Goal: Find specific page/section: Find specific page/section

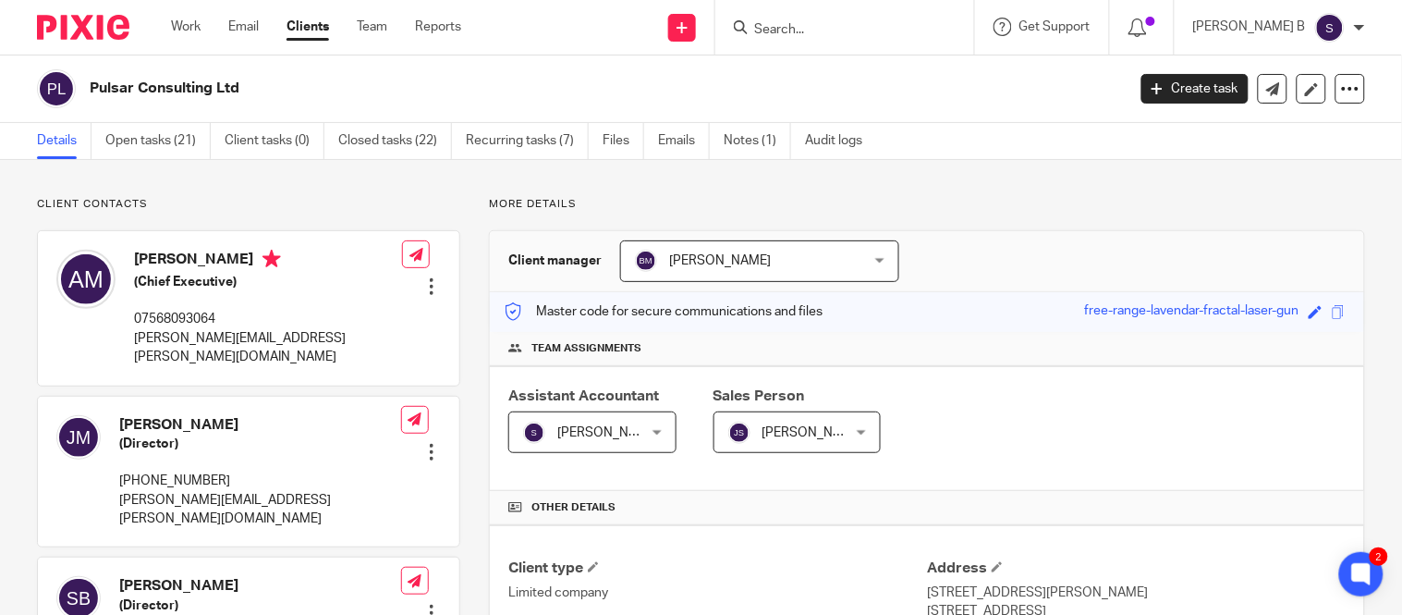
click at [843, 33] on input "Search" at bounding box center [835, 30] width 166 height 17
drag, startPoint x: 481, startPoint y: 200, endPoint x: 520, endPoint y: 200, distance: 39.8
click at [534, 201] on p "More details" at bounding box center [927, 204] width 876 height 15
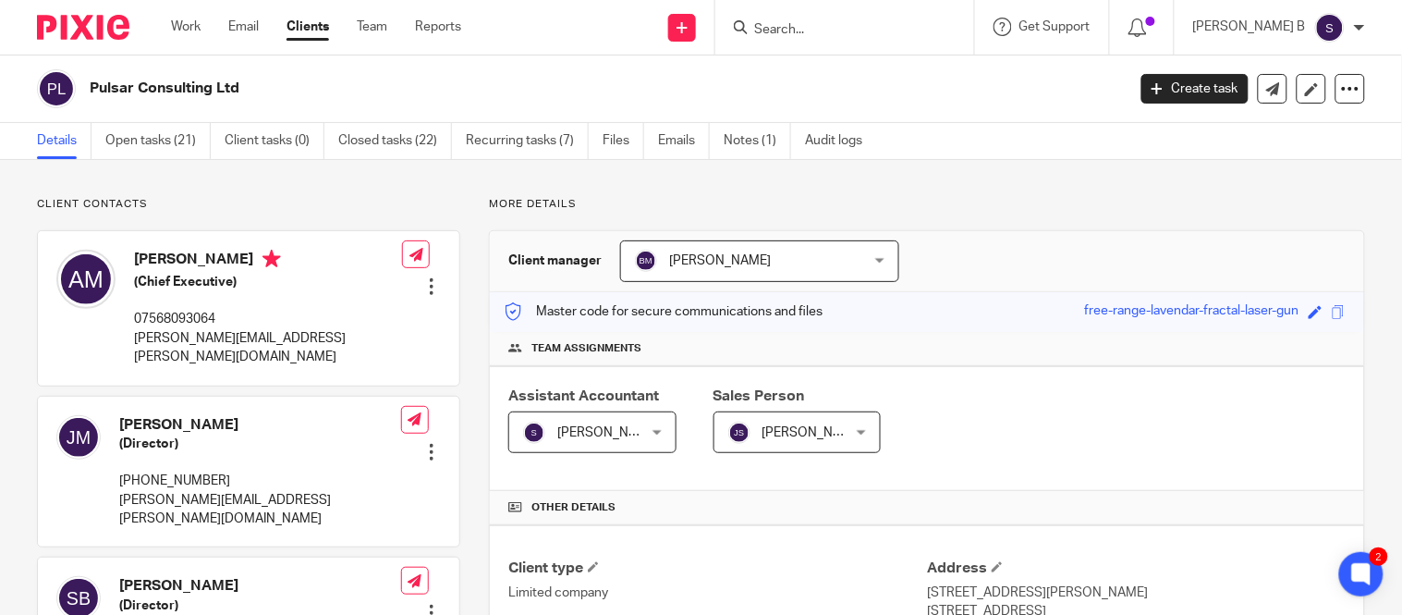
click at [530, 200] on p "More details" at bounding box center [927, 204] width 876 height 15
click at [503, 207] on p "More details" at bounding box center [927, 204] width 876 height 15
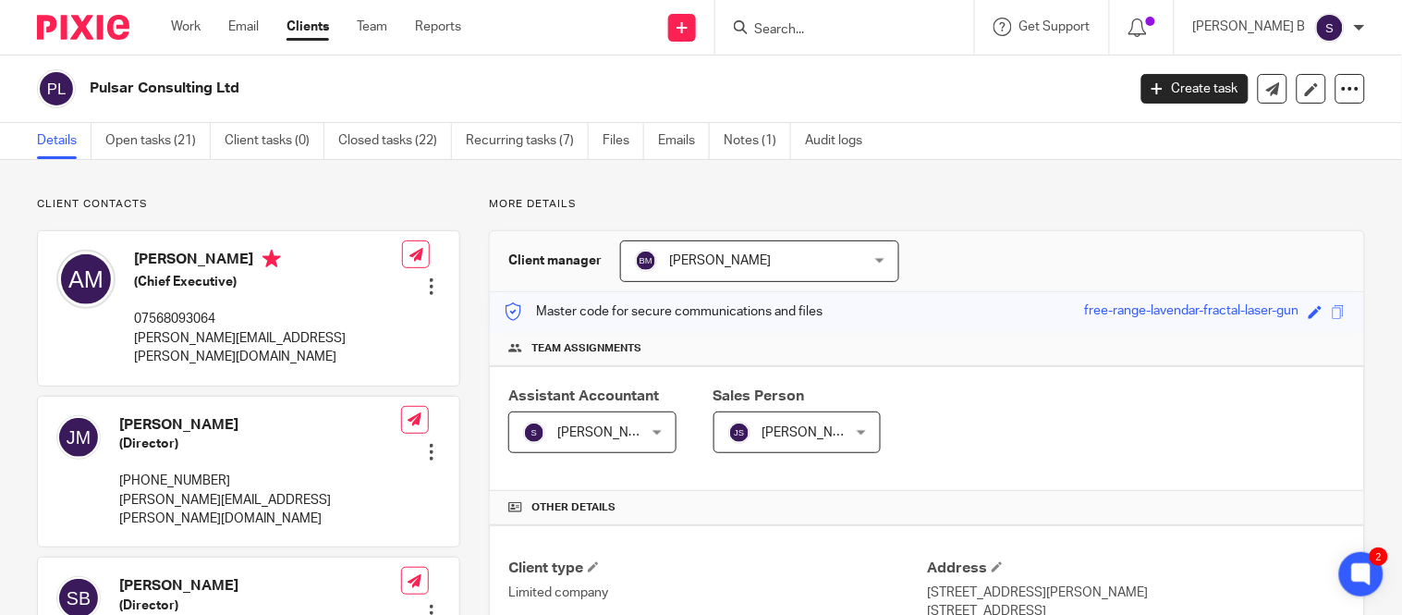
click at [438, 202] on p "Client contacts" at bounding box center [248, 204] width 423 height 15
click at [401, 217] on div "Client contacts Alan Brett Moir (Chief Executive) 07568093064 brett.moir@pulsar…" at bounding box center [248, 485] width 423 height 577
click at [53, 213] on div "Client contacts Alan Brett Moir (Chief Executive) 07568093064 brett.moir@pulsar…" at bounding box center [248, 485] width 423 height 577
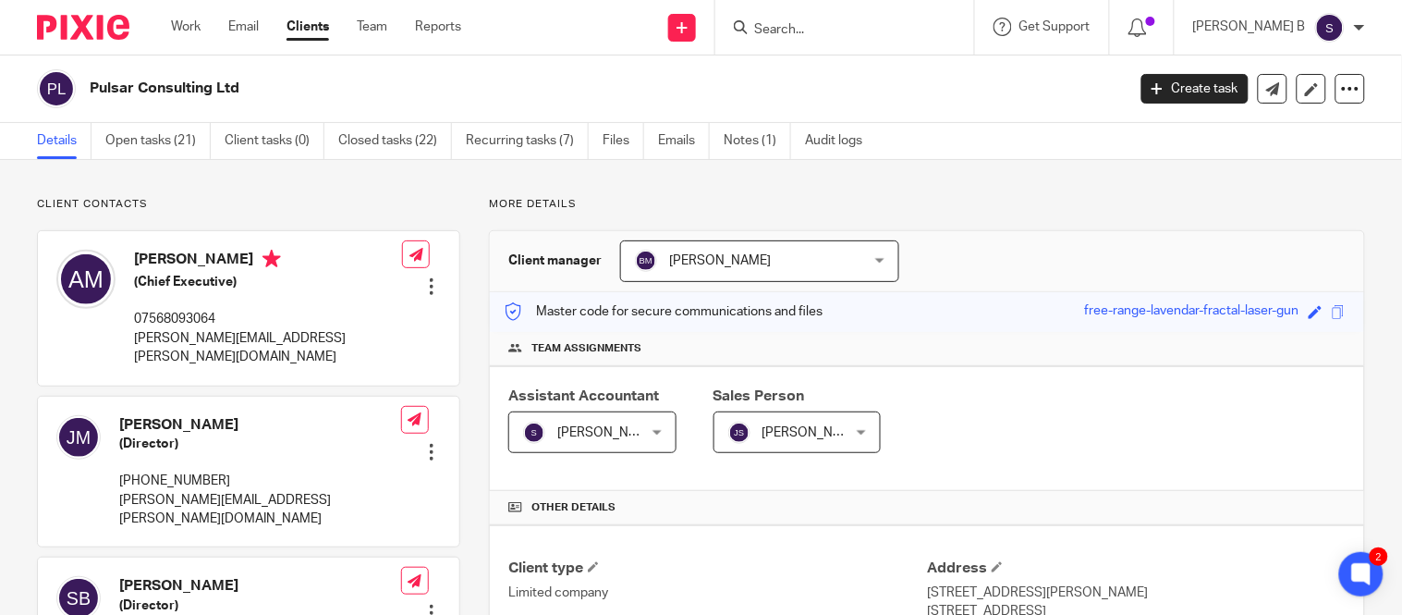
click at [130, 199] on p "Client contacts" at bounding box center [248, 204] width 423 height 15
click at [214, 197] on p "Client contacts" at bounding box center [248, 204] width 423 height 15
drag, startPoint x: 483, startPoint y: 204, endPoint x: 520, endPoint y: 203, distance: 37.0
click at [520, 203] on p "More details" at bounding box center [927, 204] width 876 height 15
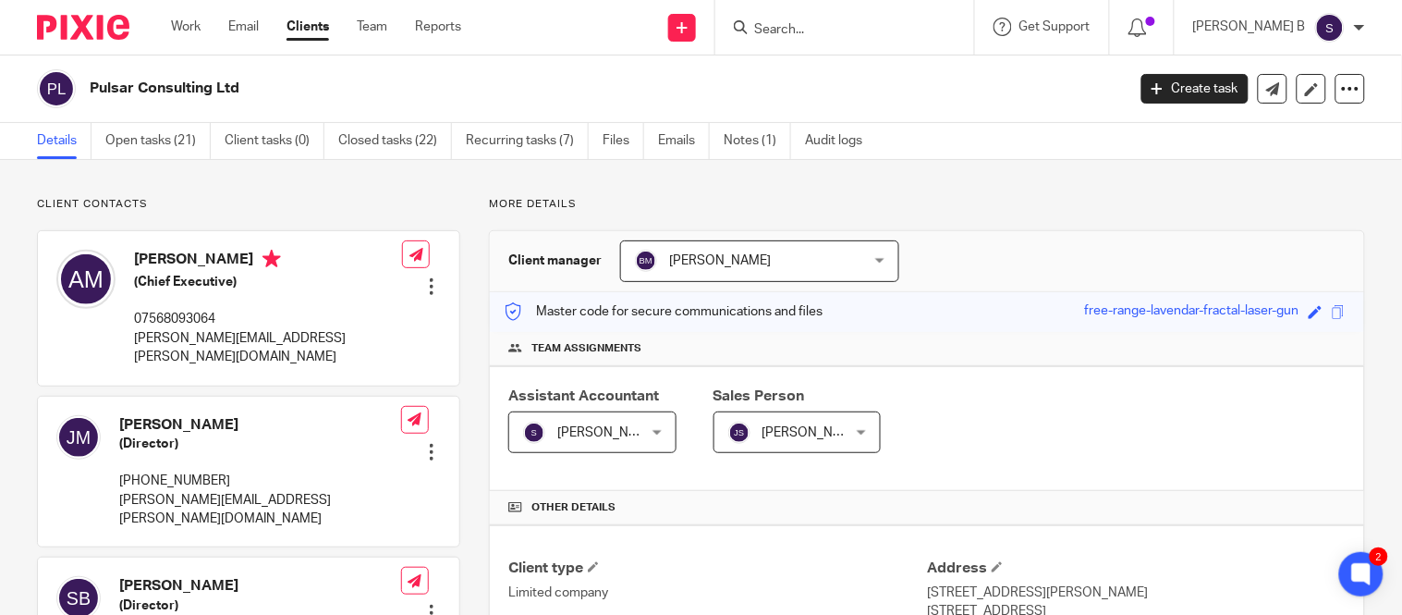
click at [1332, 309] on span at bounding box center [1339, 312] width 14 height 14
click at [820, 23] on input "Search" at bounding box center [835, 30] width 166 height 17
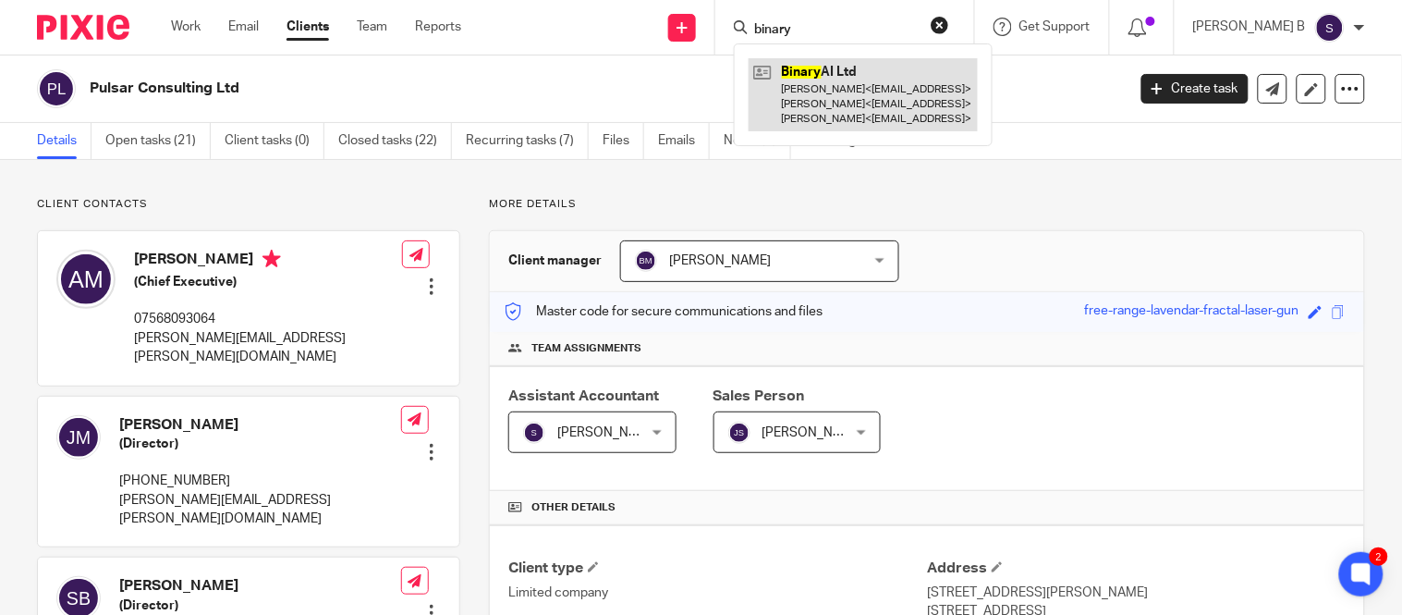
type input "binary"
click at [857, 85] on link at bounding box center [863, 94] width 229 height 73
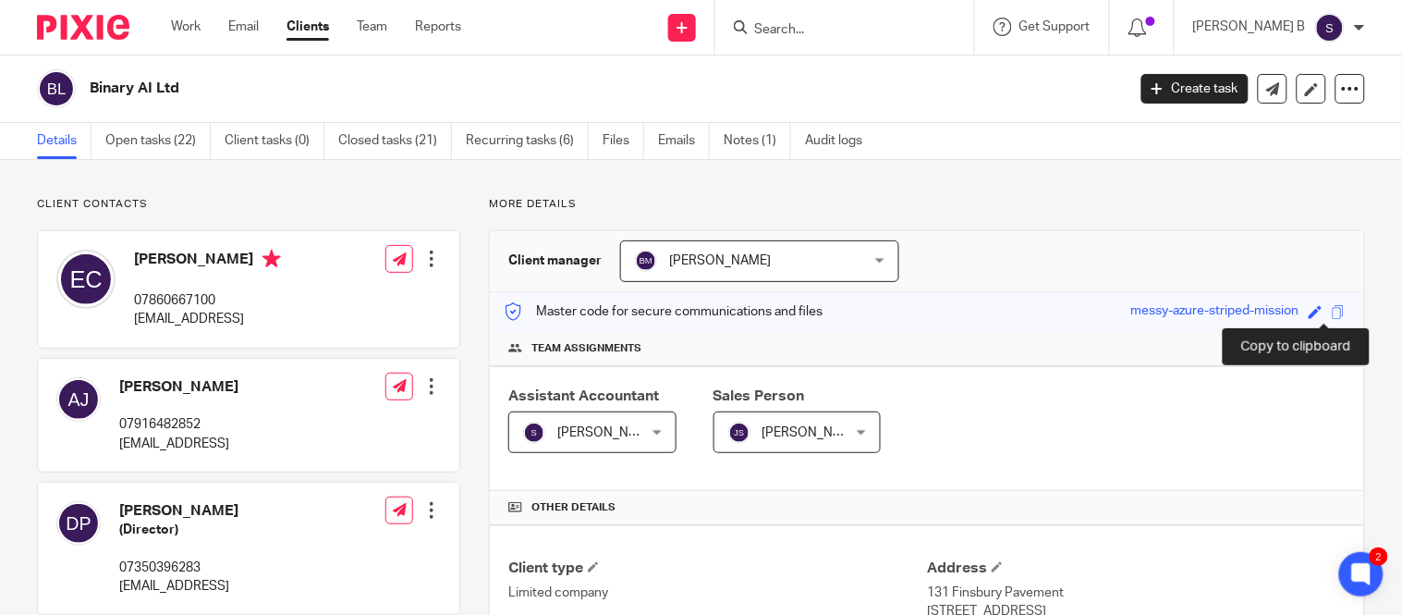
click at [1332, 312] on span at bounding box center [1339, 312] width 14 height 14
click at [795, 33] on input "Search" at bounding box center [835, 30] width 166 height 17
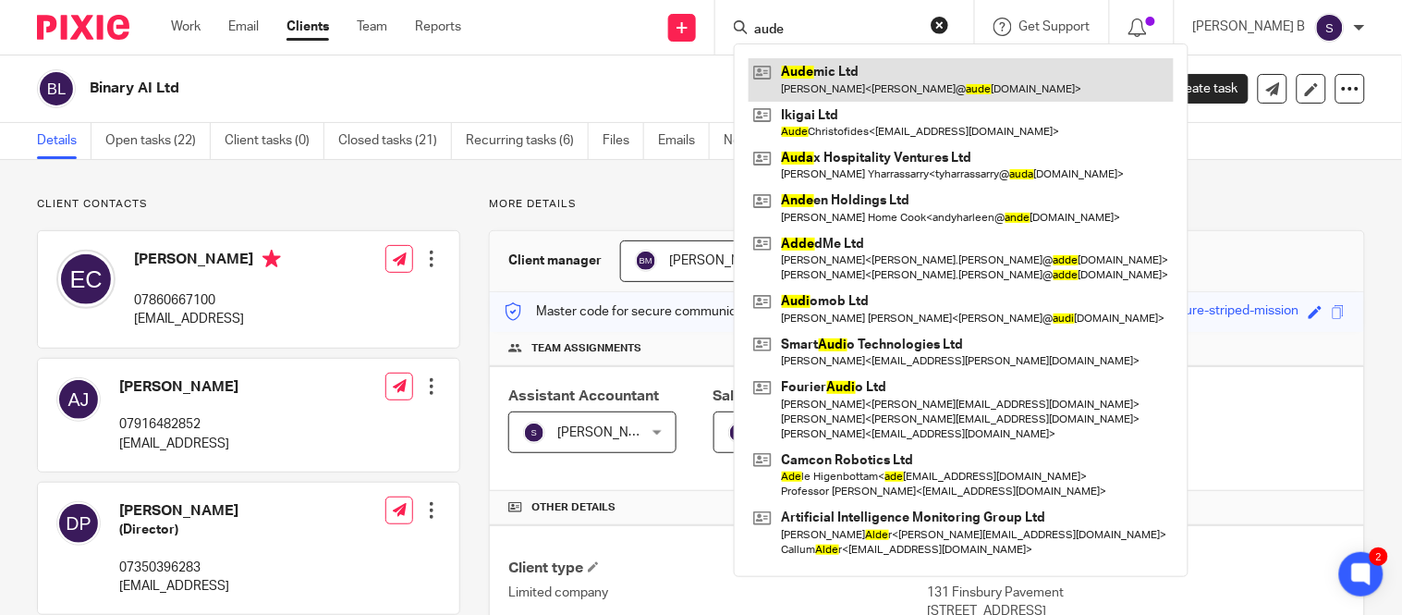
type input "aude"
click at [873, 91] on link at bounding box center [961, 79] width 425 height 43
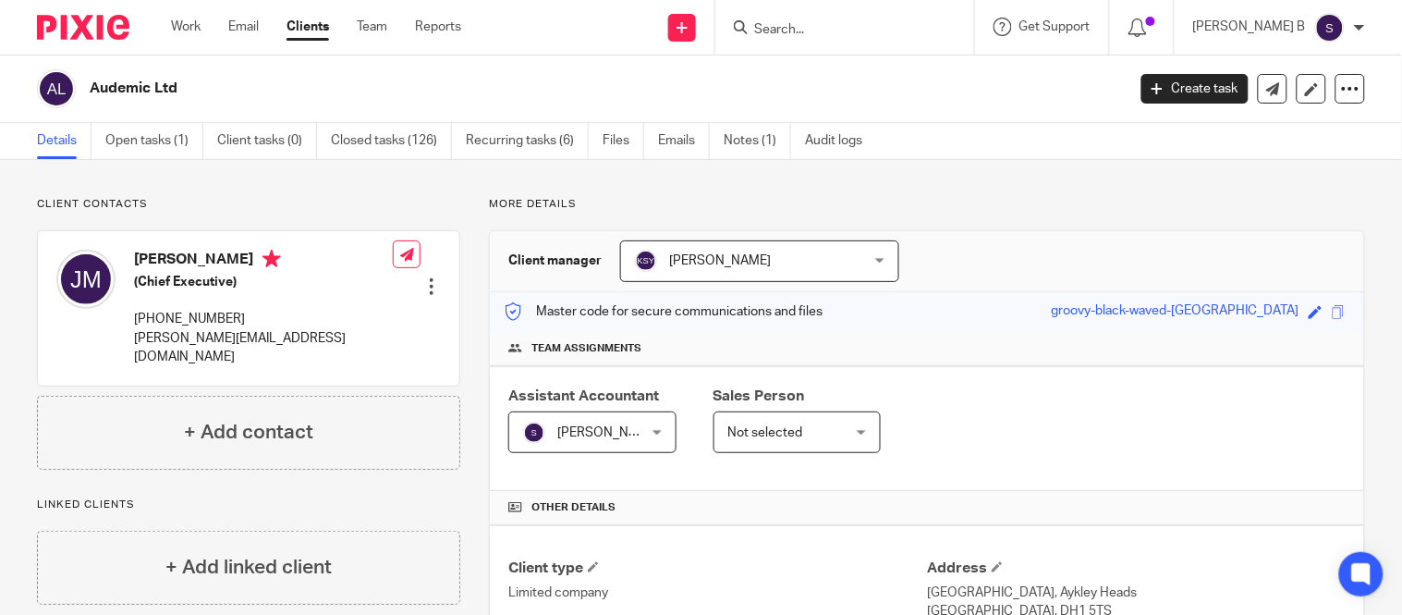
click at [418, 214] on div "Client contacts [PERSON_NAME] (Chief Executive) [PHONE_NUMBER] [PERSON_NAME][EM…" at bounding box center [248, 333] width 423 height 273
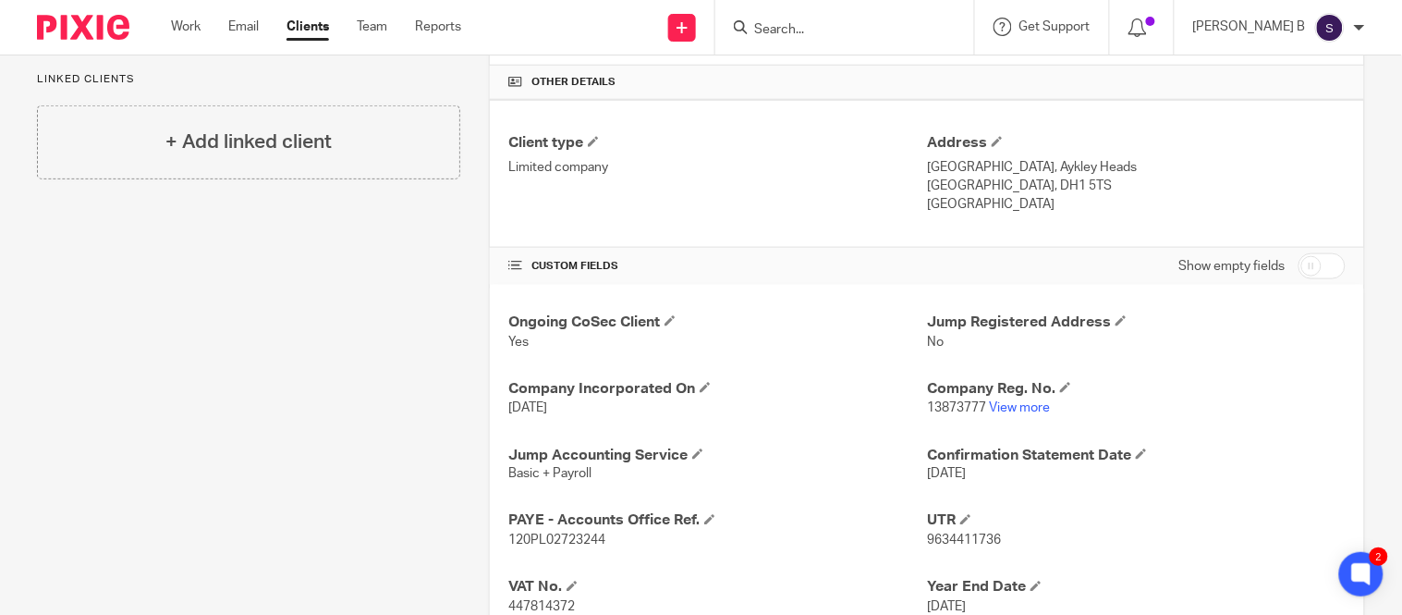
scroll to position [438, 0]
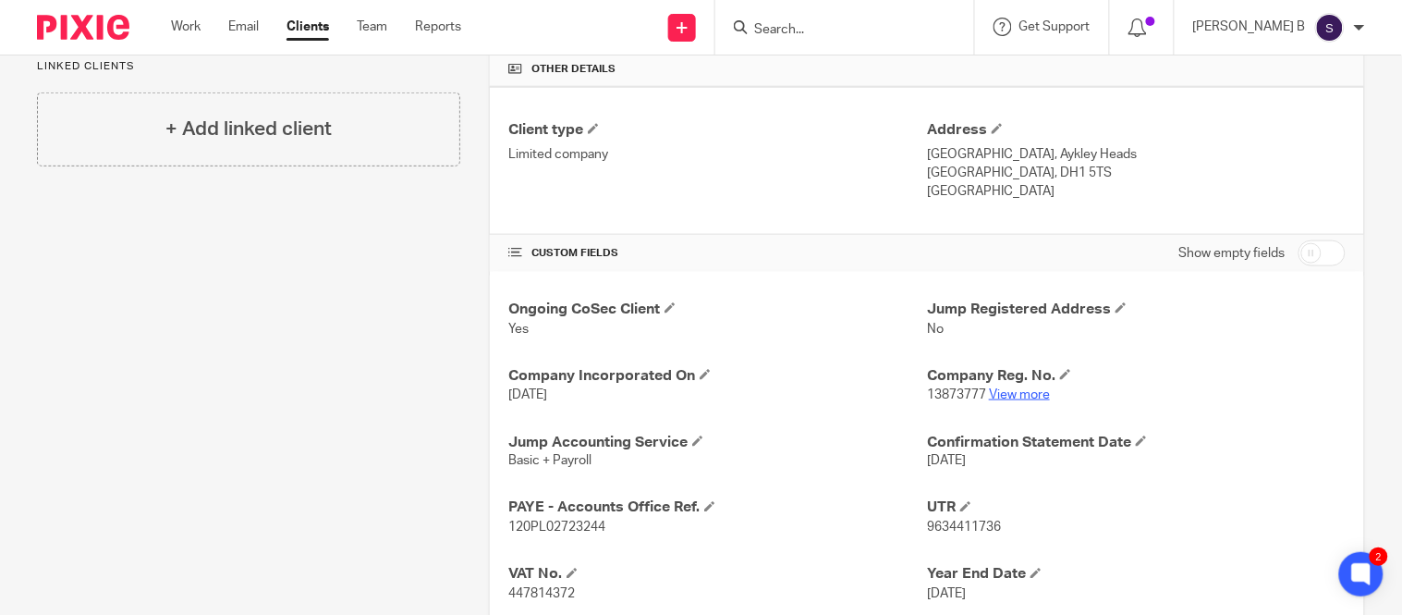
click at [1005, 393] on link "View more" at bounding box center [1019, 394] width 61 height 13
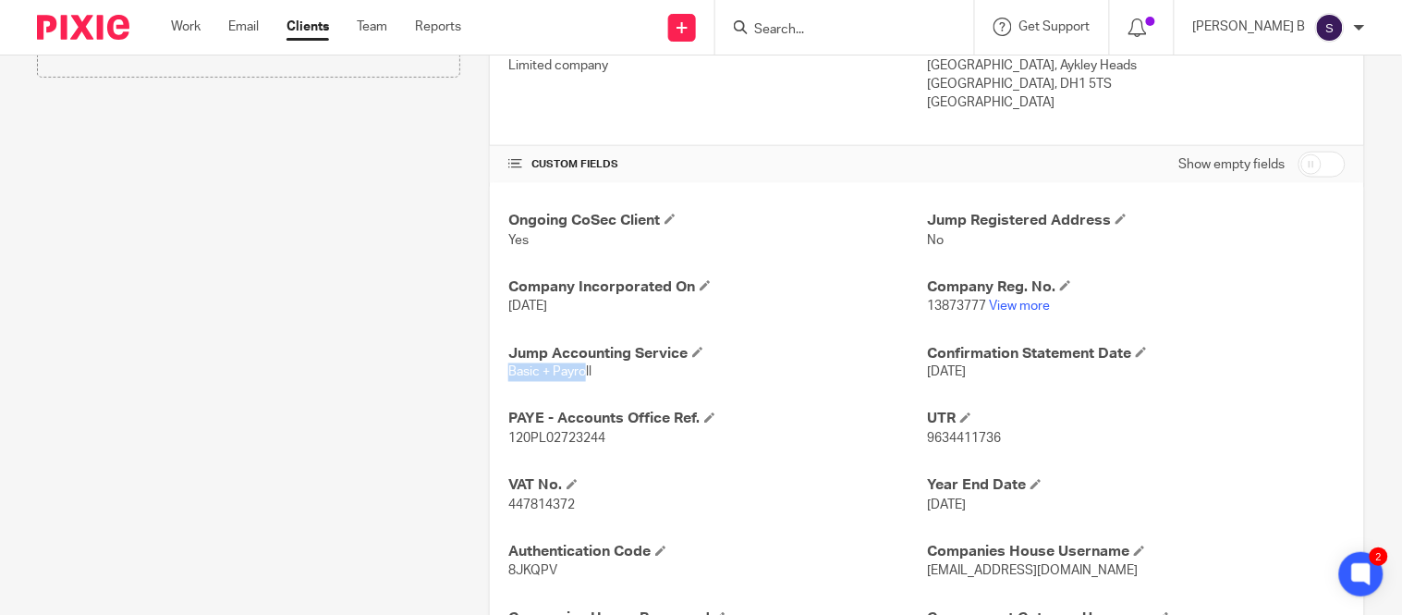
drag, startPoint x: 495, startPoint y: 374, endPoint x: 583, endPoint y: 370, distance: 87.9
click at [583, 370] on div "Ongoing CoSec Client Yes Jump Registered Address No Company Incorporated On [DA…" at bounding box center [927, 495] width 875 height 625
click at [575, 382] on p "Basic + Payroll" at bounding box center [717, 372] width 419 height 18
drag, startPoint x: 501, startPoint y: 374, endPoint x: 608, endPoint y: 366, distance: 107.6
click at [608, 366] on div "Ongoing CoSec Client Yes Jump Registered Address No Company Incorporated On [DA…" at bounding box center [927, 495] width 875 height 625
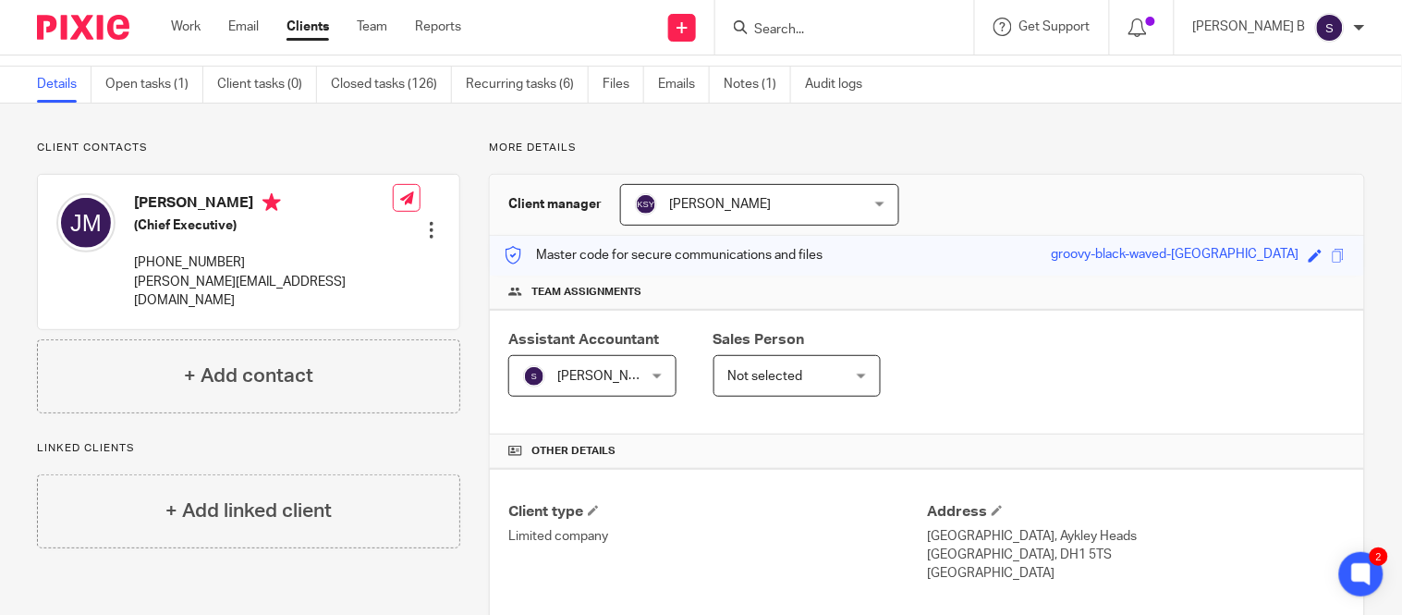
scroll to position [0, 0]
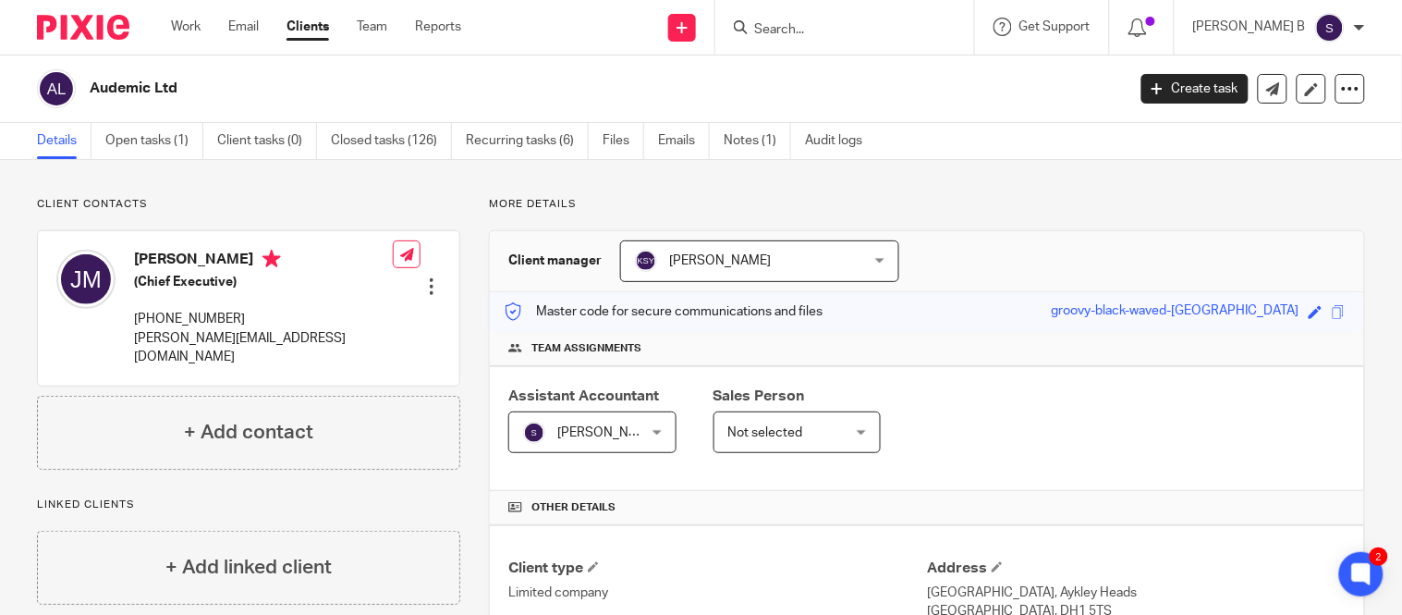
click at [430, 218] on div "Client contacts [PERSON_NAME] (Chief Executive) [PHONE_NUMBER] [PERSON_NAME][EM…" at bounding box center [248, 333] width 423 height 273
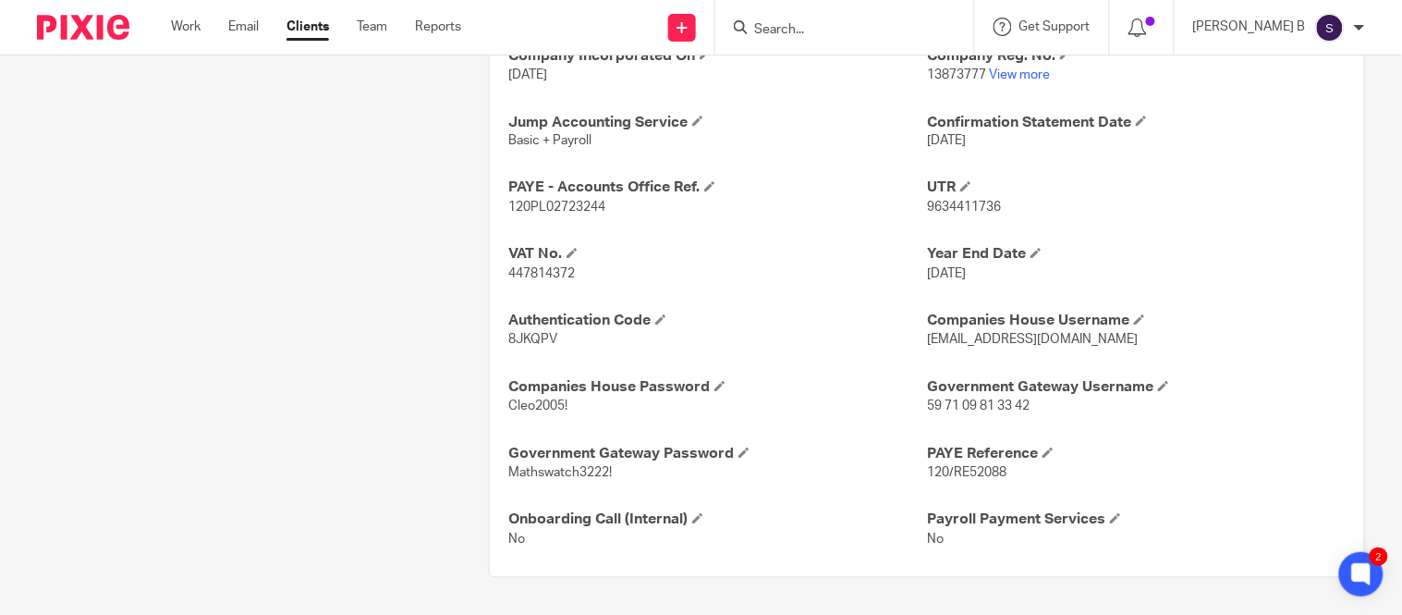
scroll to position [759, 0]
